Goal: Find specific page/section: Find specific page/section

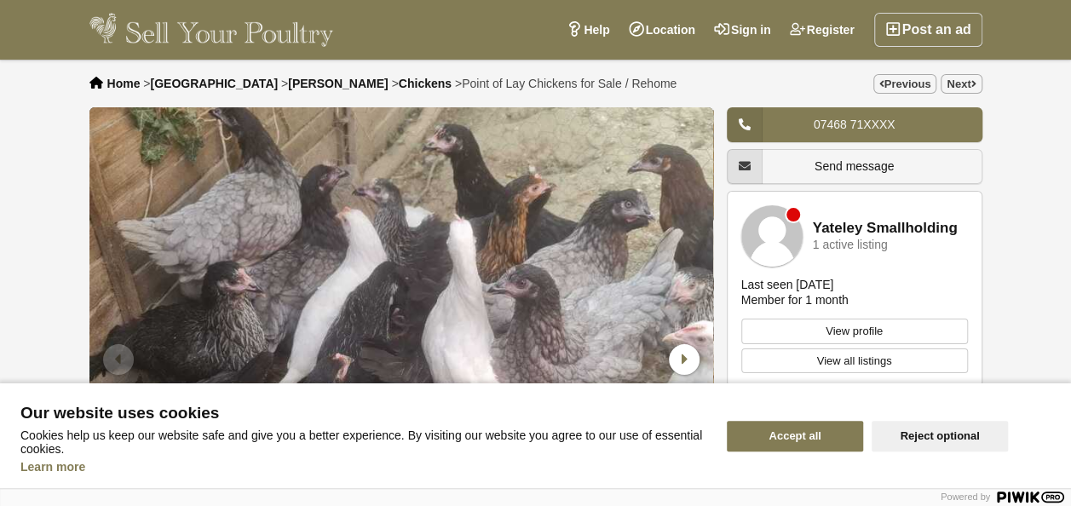
click at [917, 436] on button "Reject optional" at bounding box center [940, 436] width 136 height 31
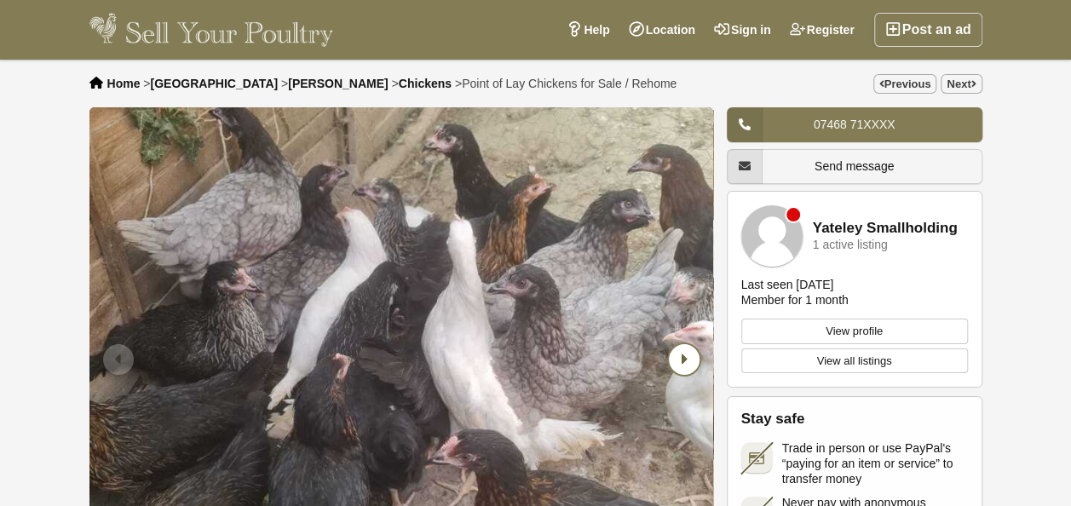
click at [681, 360] on icon "Next slide" at bounding box center [684, 359] width 31 height 31
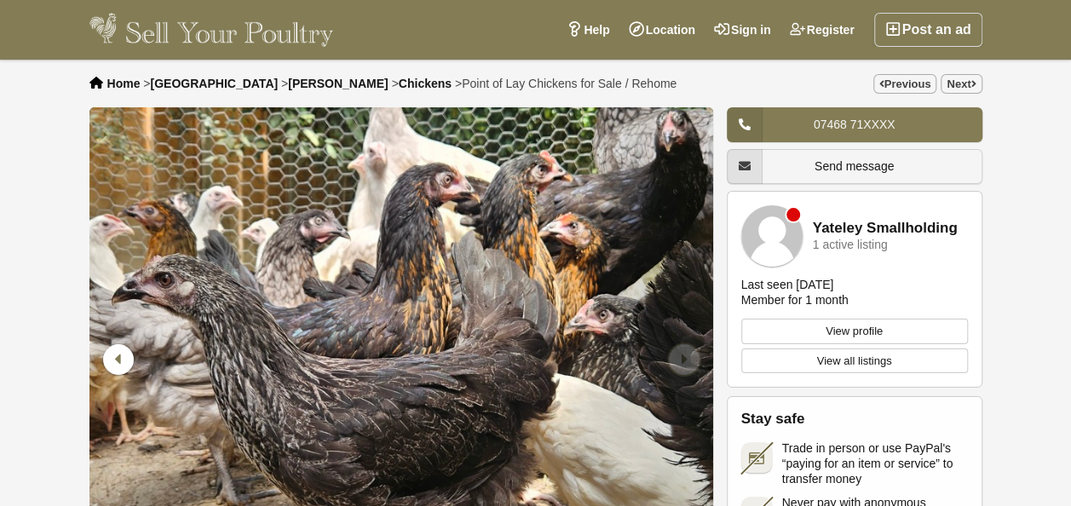
click at [681, 360] on icon "Next slide" at bounding box center [684, 359] width 31 height 31
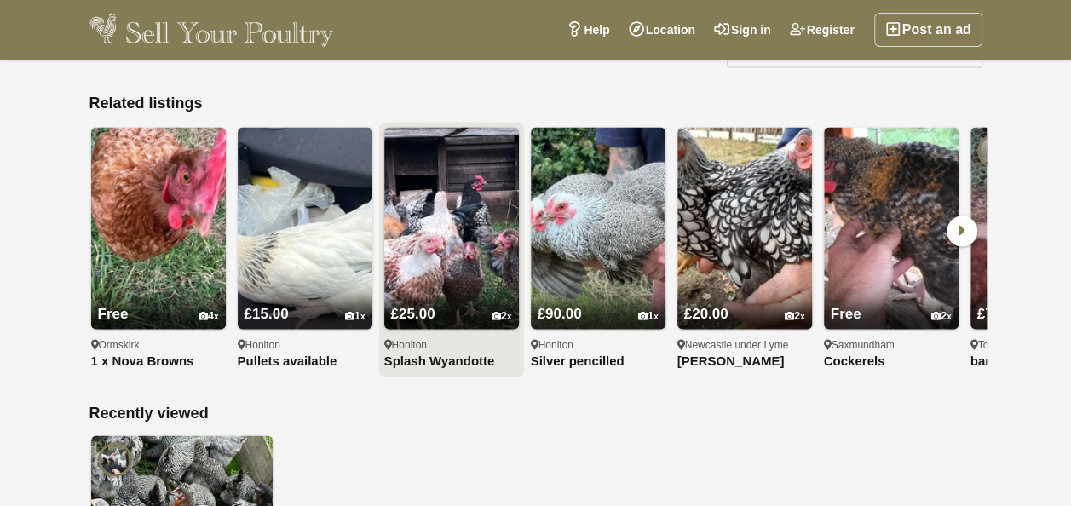
scroll to position [1449, 0]
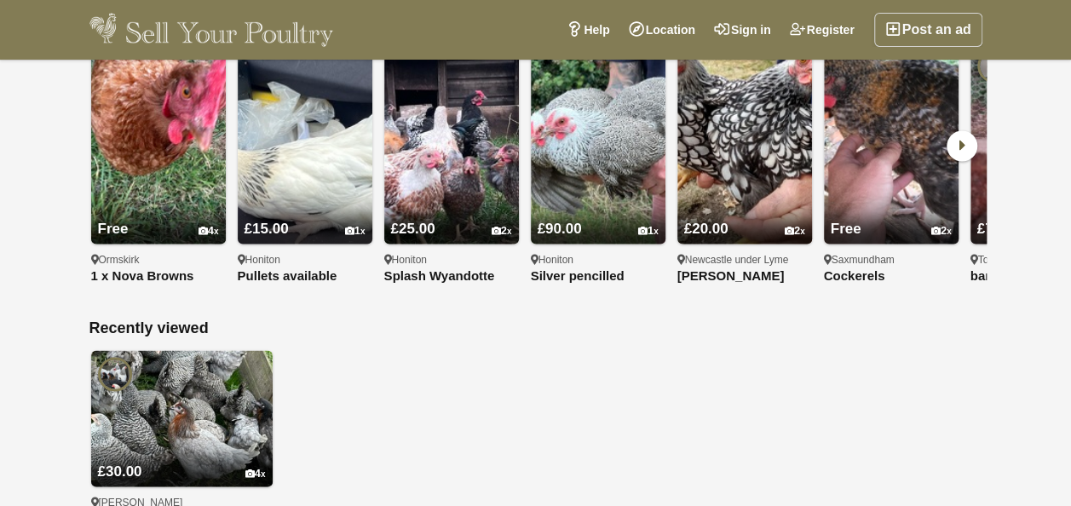
click at [961, 143] on icon at bounding box center [962, 145] width 31 height 31
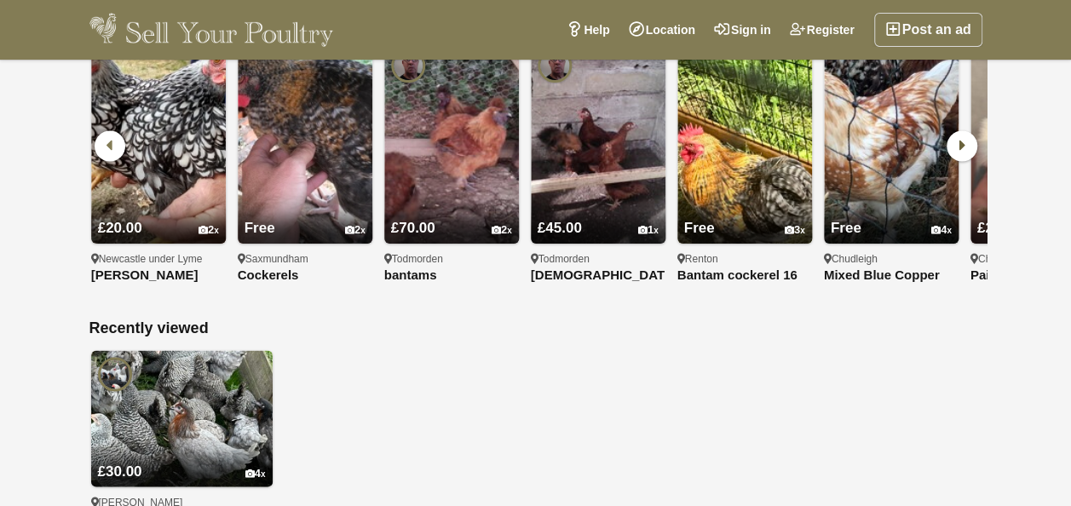
click at [959, 143] on icon at bounding box center [962, 145] width 31 height 31
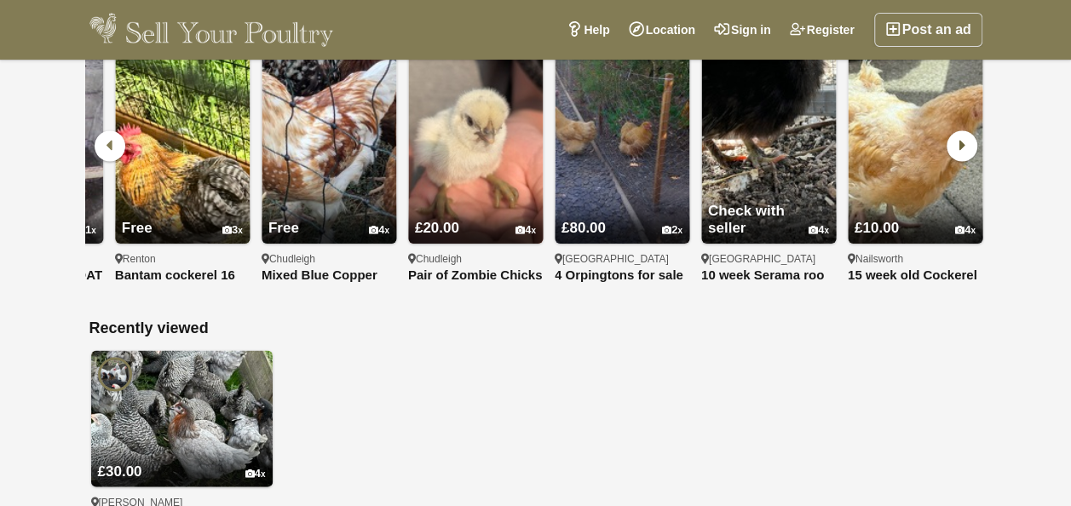
scroll to position [0, 1172]
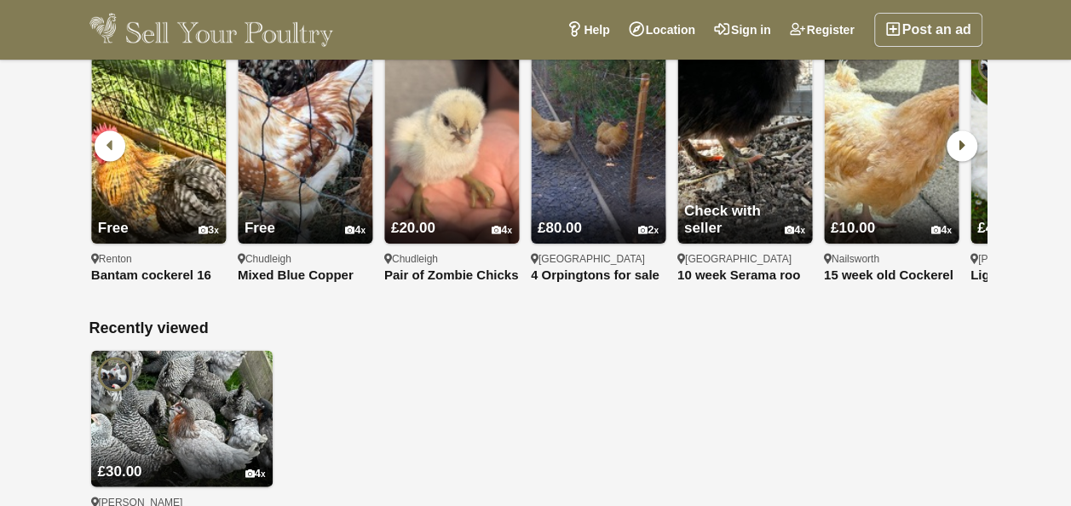
click at [960, 147] on icon at bounding box center [962, 145] width 31 height 31
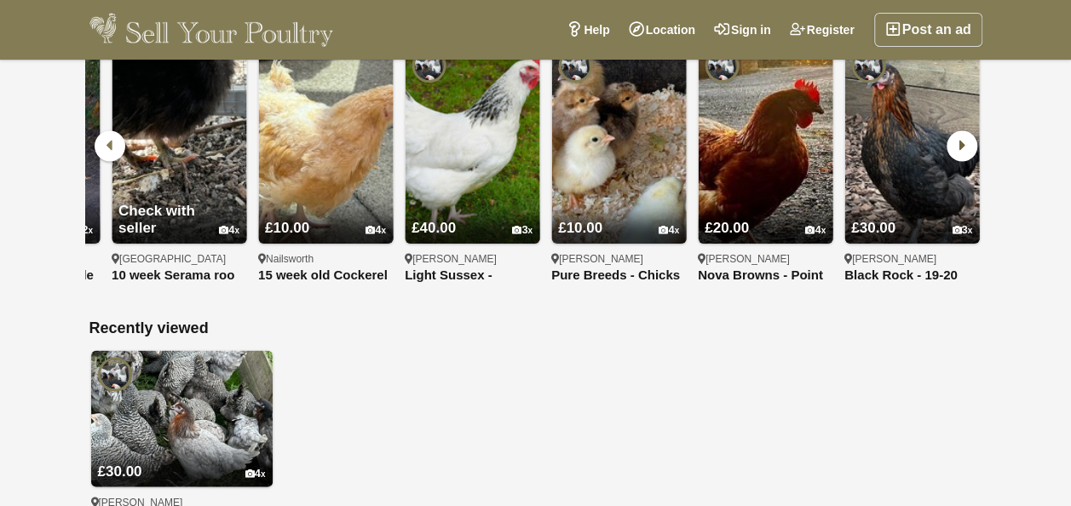
scroll to position [0, 1759]
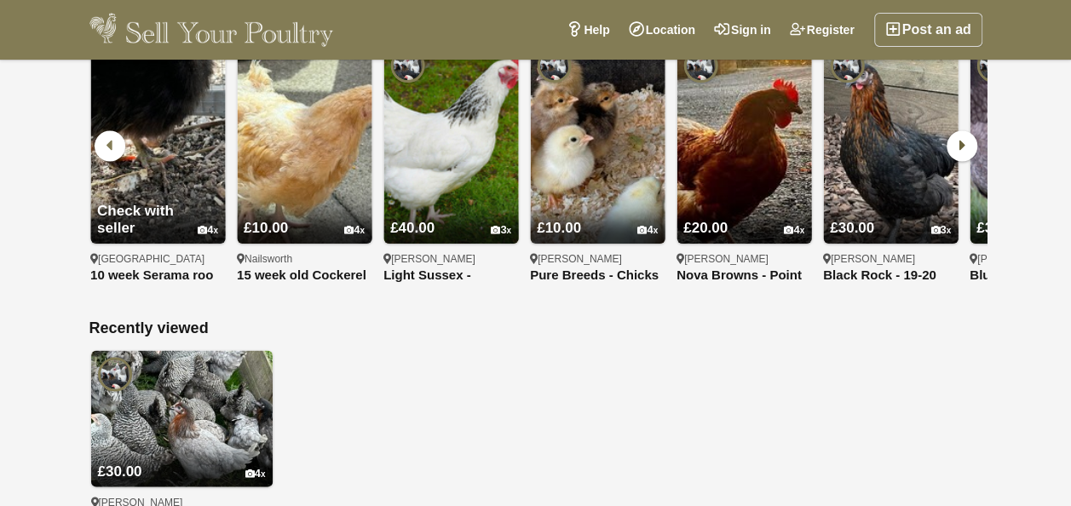
click at [958, 153] on icon at bounding box center [962, 145] width 31 height 31
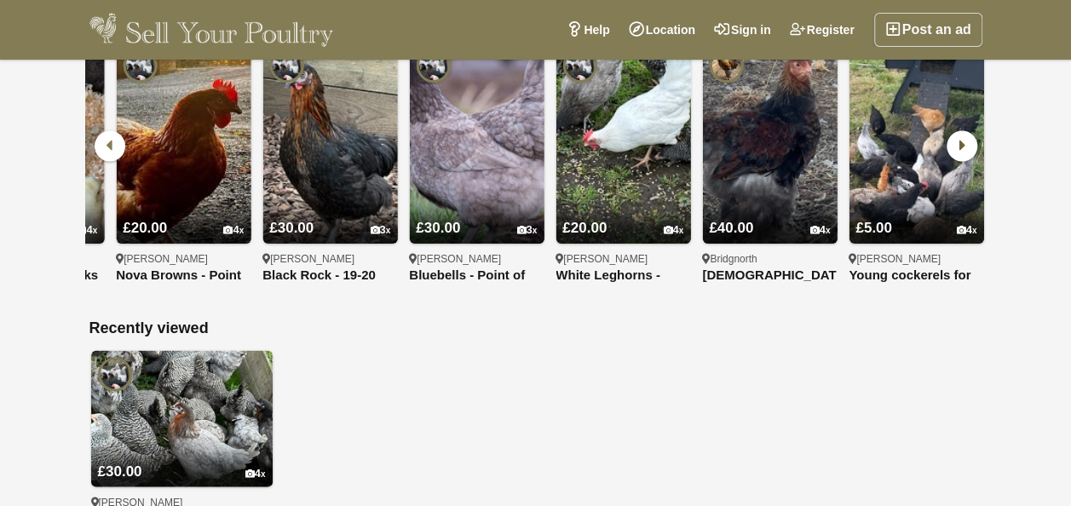
scroll to position [0, 2345]
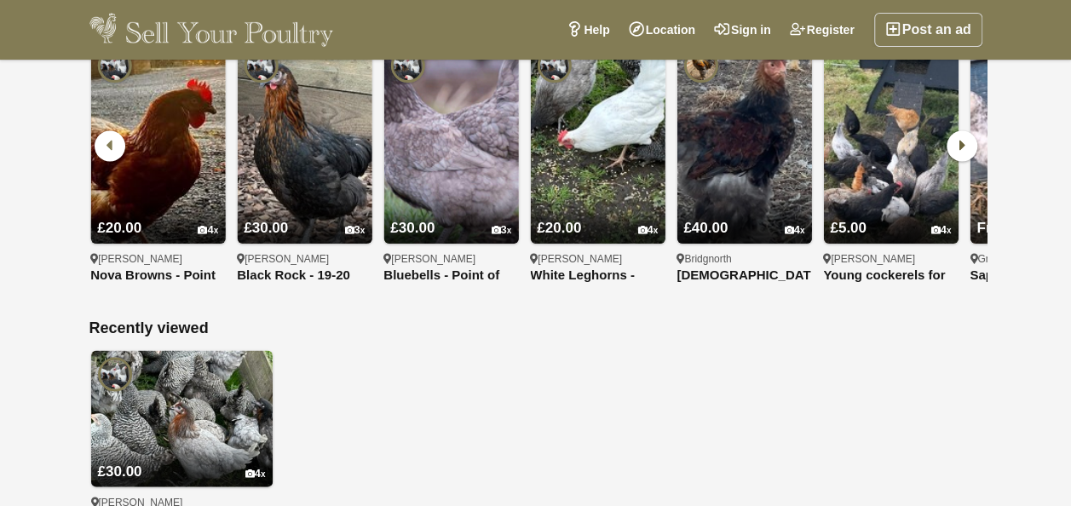
click at [958, 156] on icon at bounding box center [962, 145] width 31 height 31
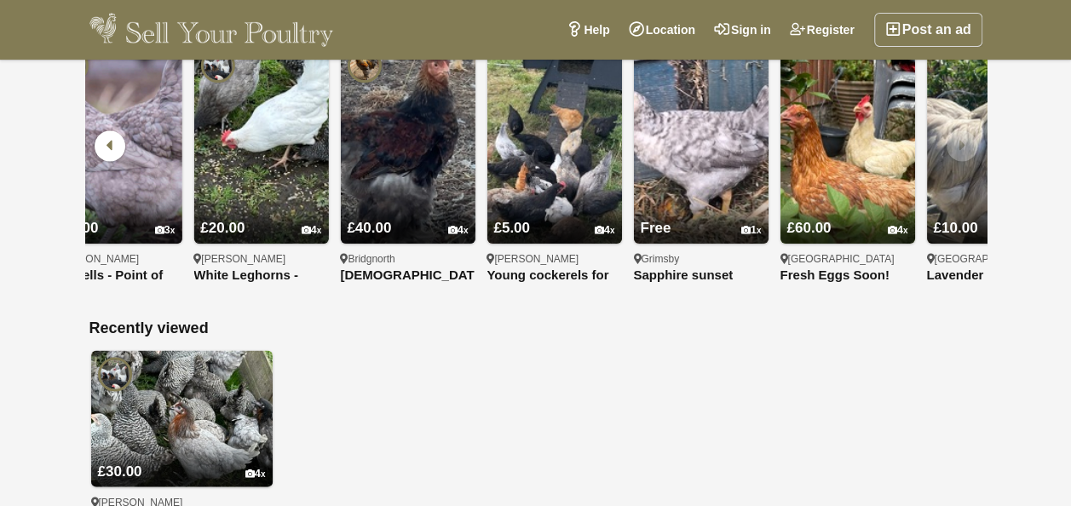
scroll to position [0, 2763]
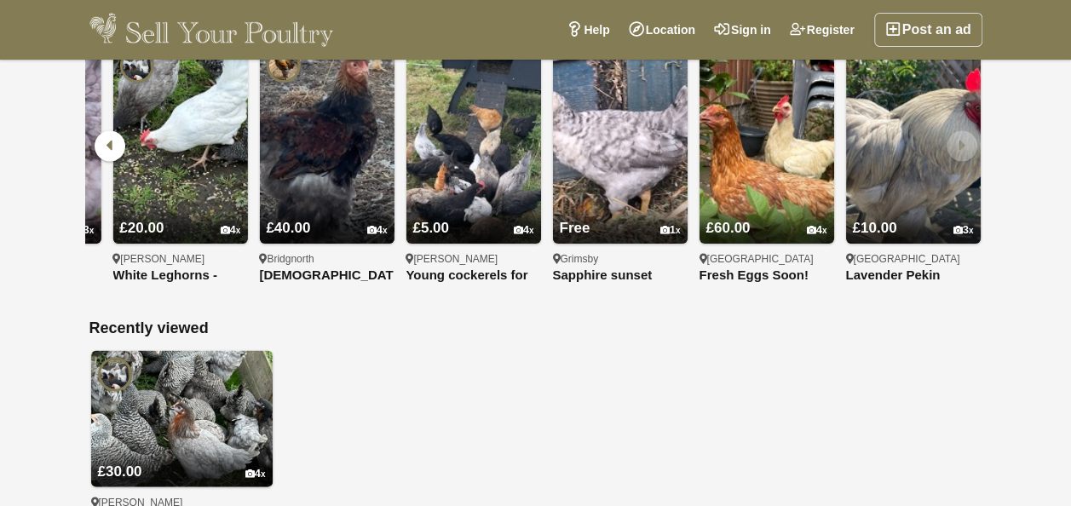
click at [959, 149] on icon at bounding box center [962, 145] width 31 height 31
